Goal: Check status: Check status

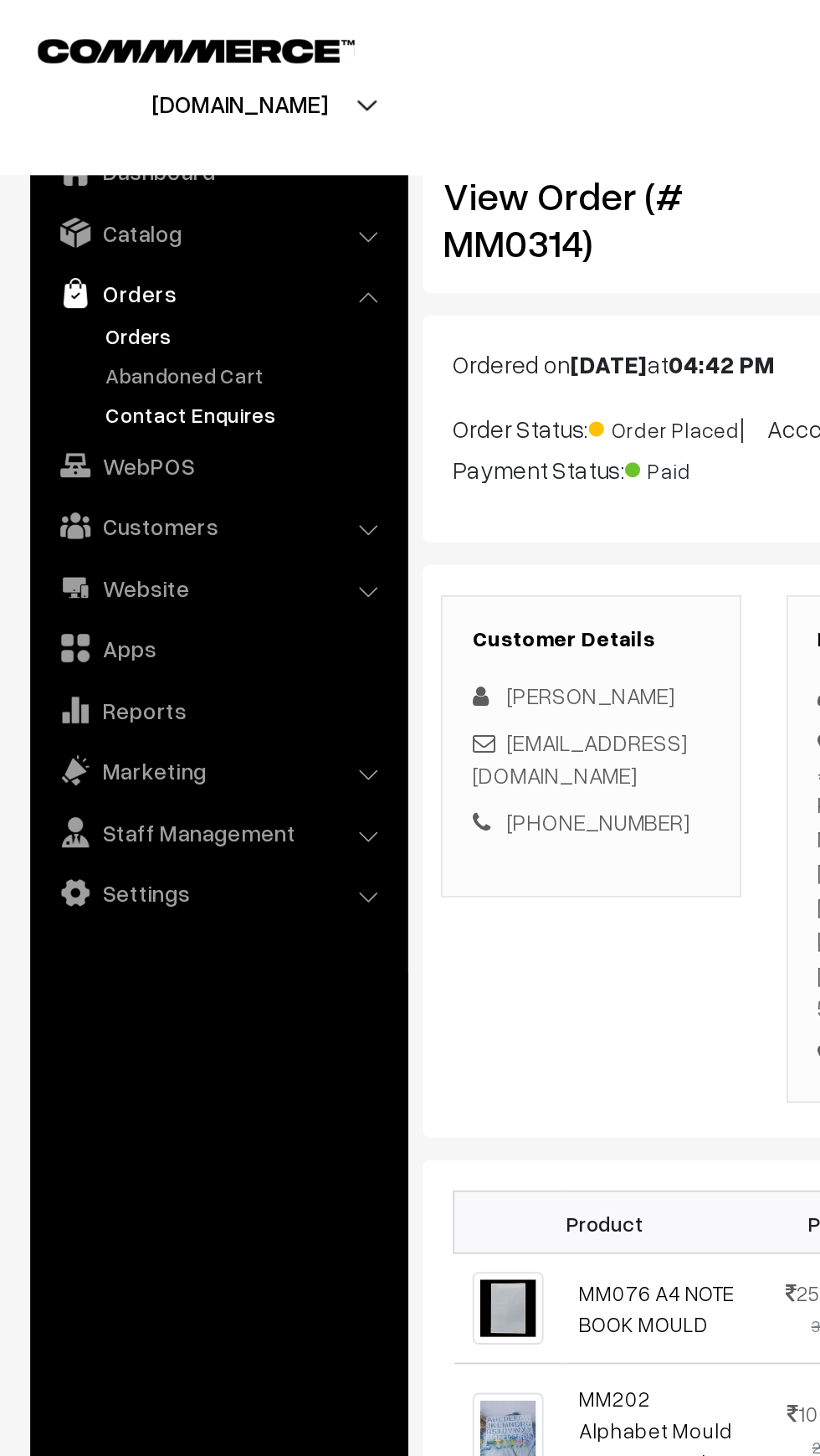
click at [150, 226] on link "Contact Enquires" at bounding box center [137, 230] width 166 height 17
click at [87, 180] on link "Orders" at bounding box center [137, 187] width 166 height 17
click at [104, 172] on link "Orders" at bounding box center [121, 162] width 200 height 30
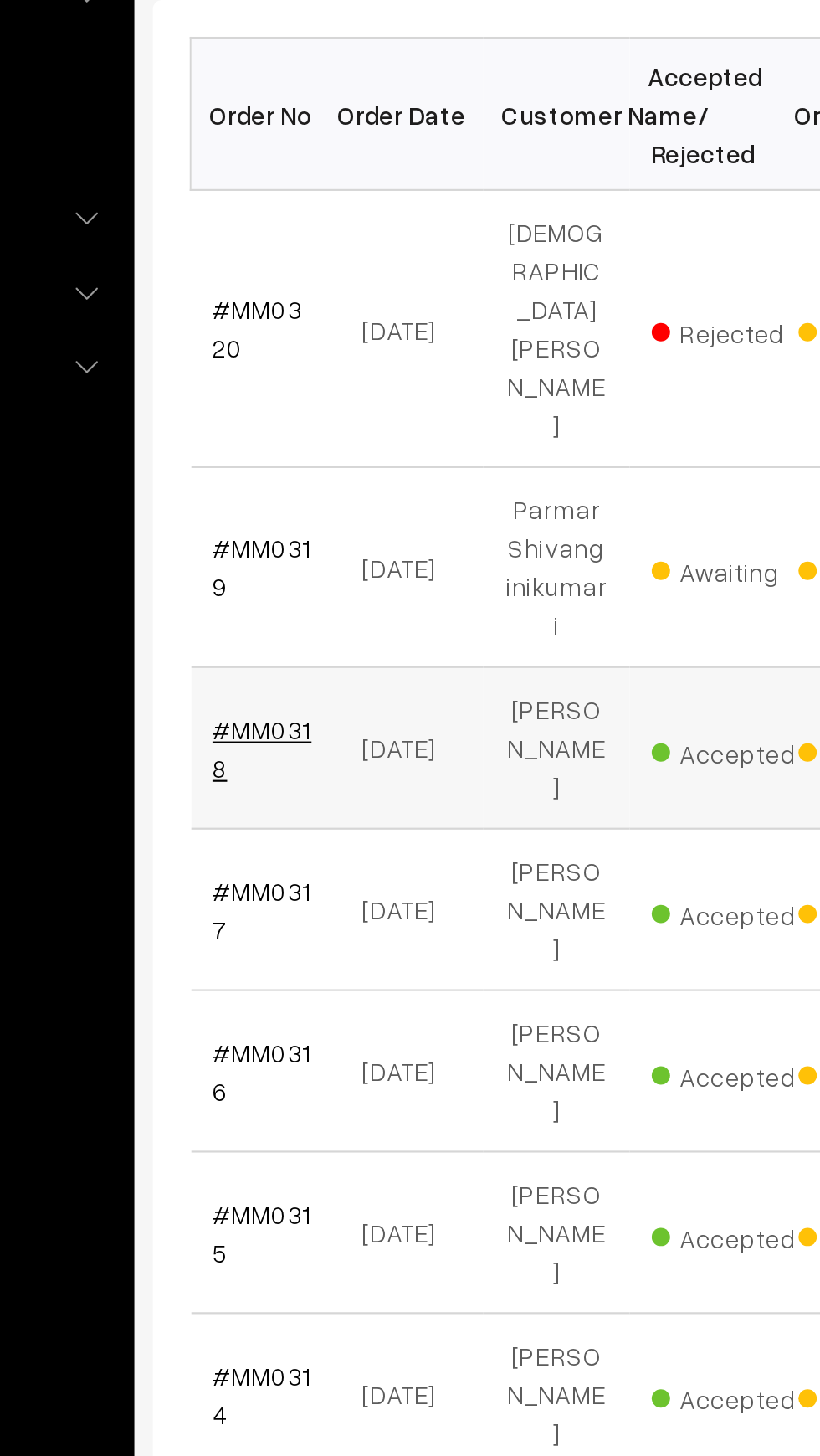
click at [287, 655] on link "#MM0318" at bounding box center [285, 671] width 45 height 32
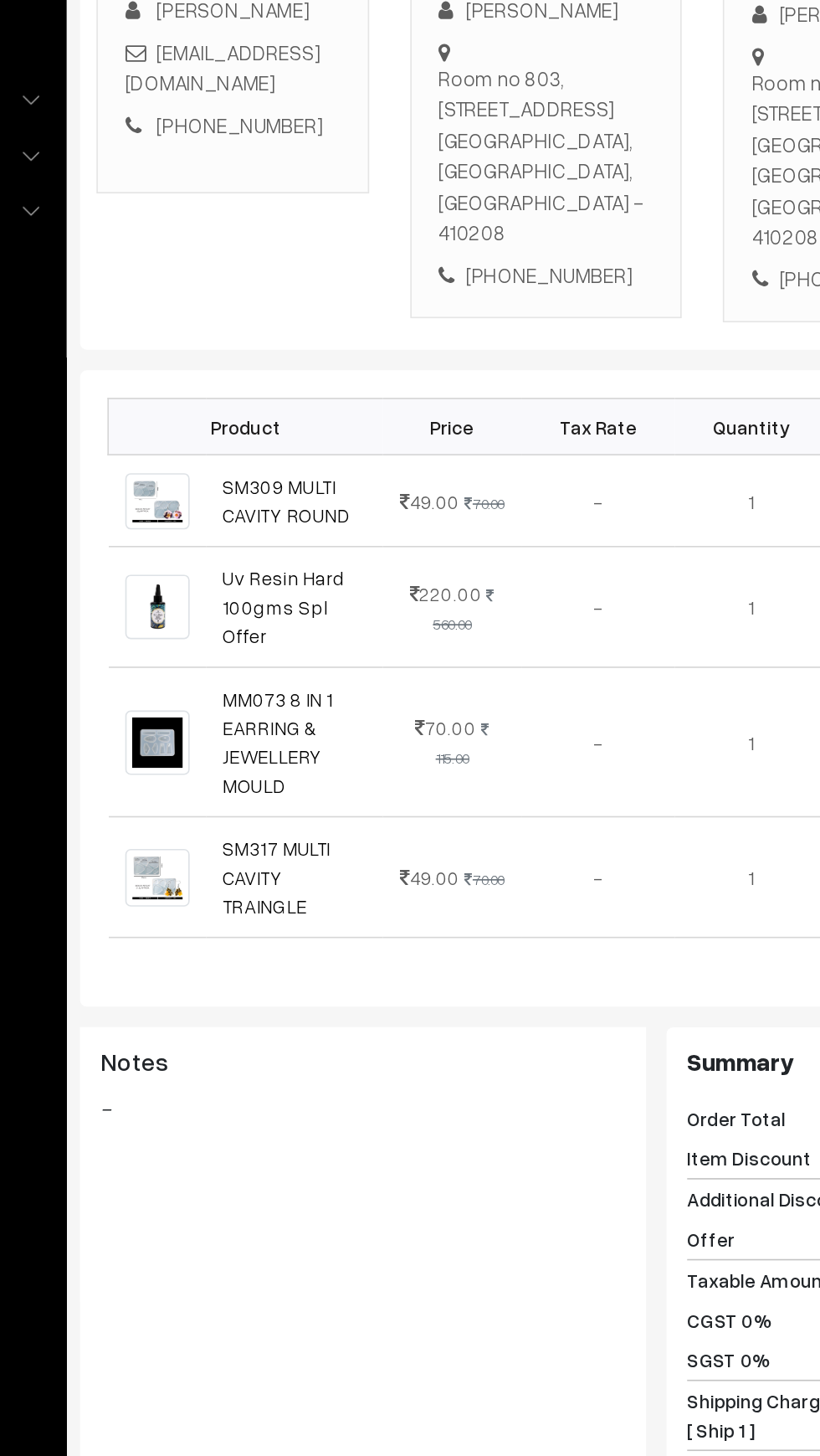
scroll to position [9, 0]
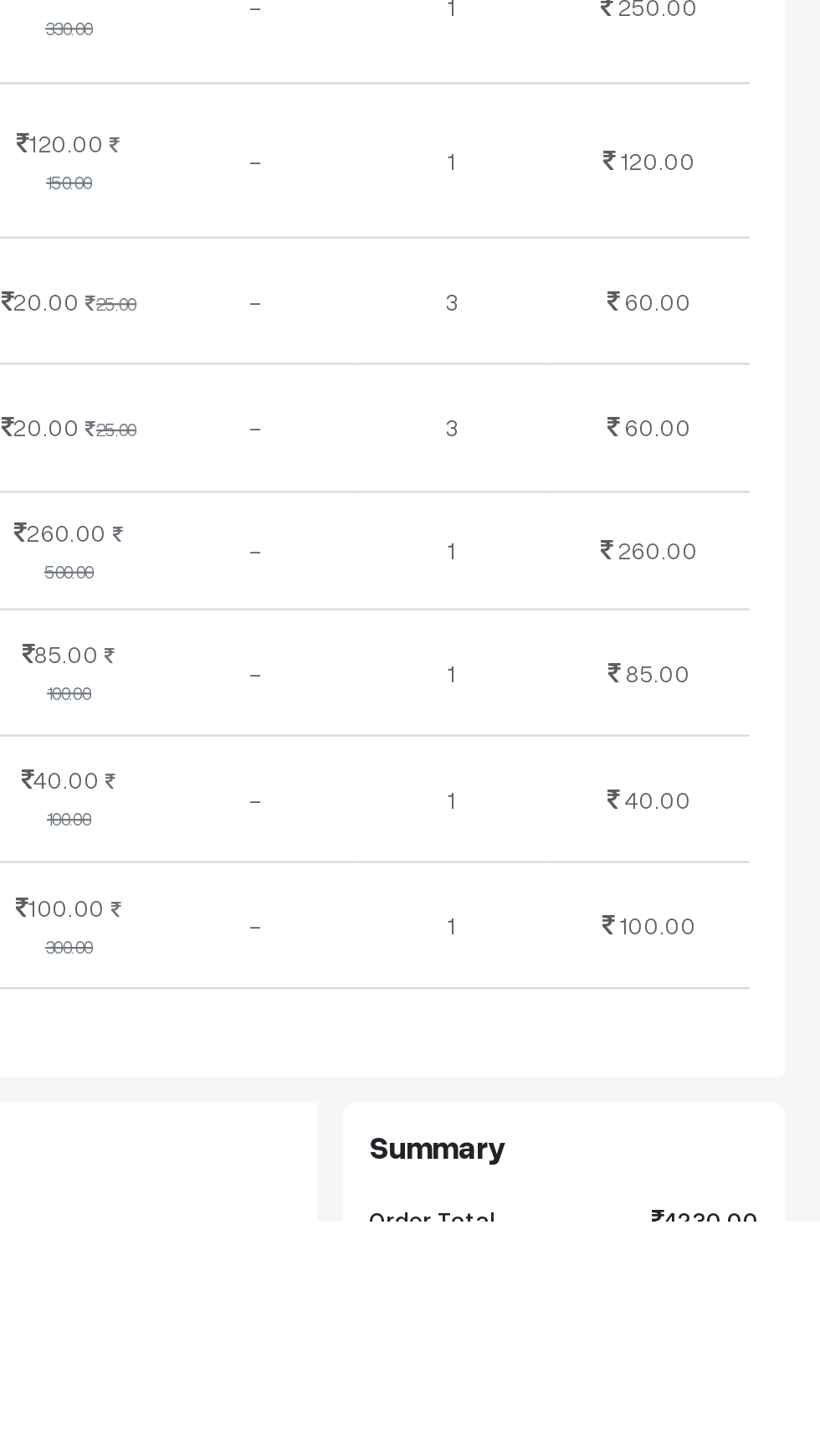
scroll to position [1501, 0]
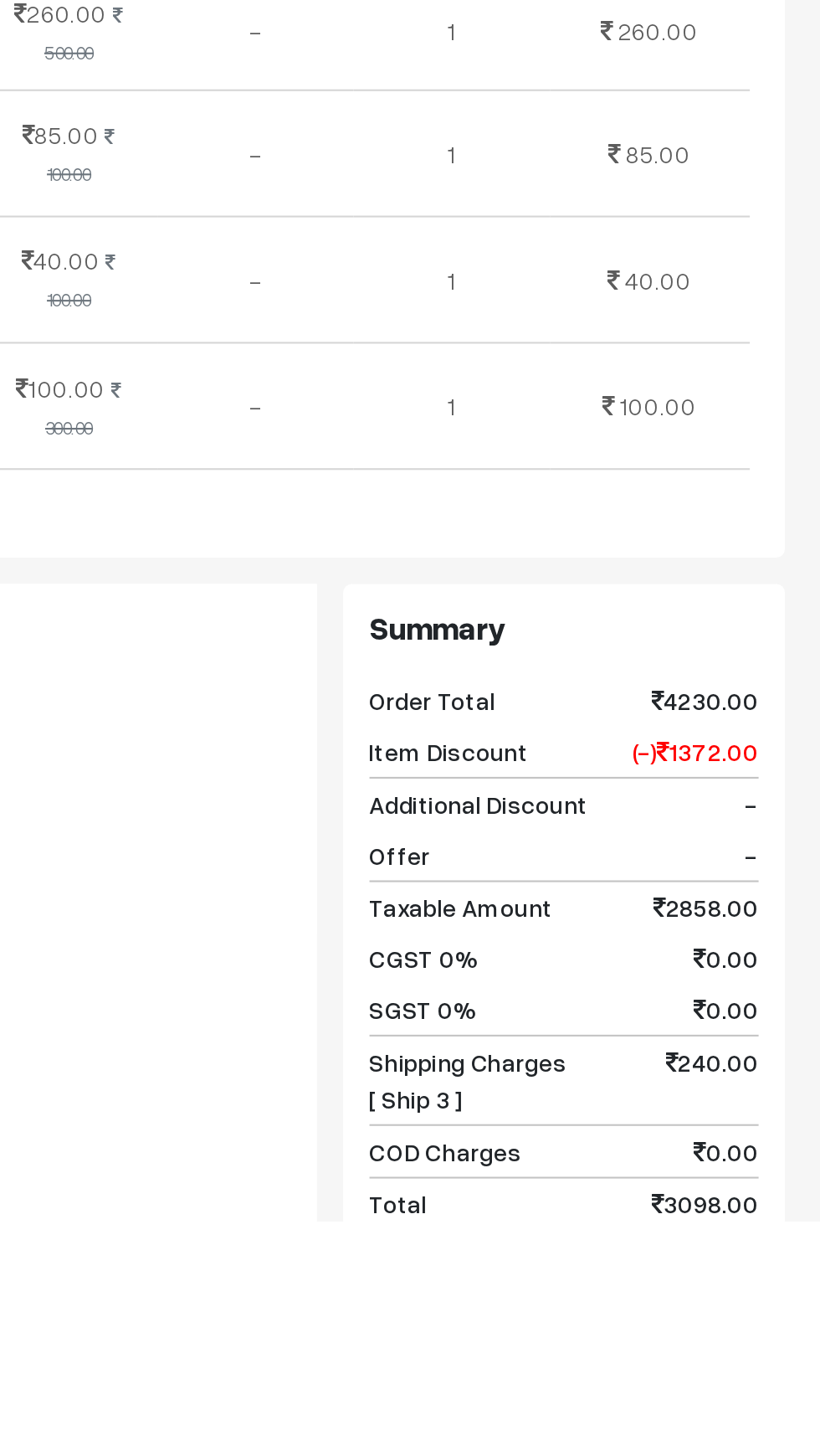
scroll to position [1930, 0]
